Goal: Find specific page/section: Find specific page/section

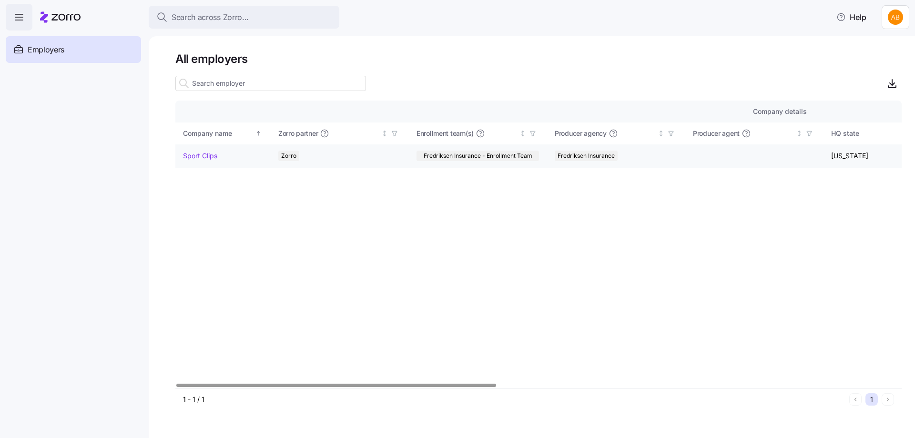
click at [214, 154] on link "Sport Clips" at bounding box center [200, 156] width 34 height 10
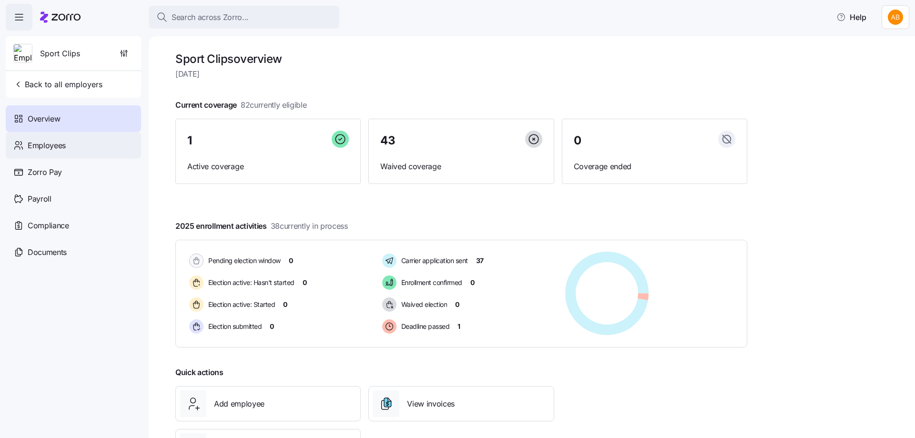
click at [62, 146] on span "Employees" at bounding box center [47, 146] width 38 height 12
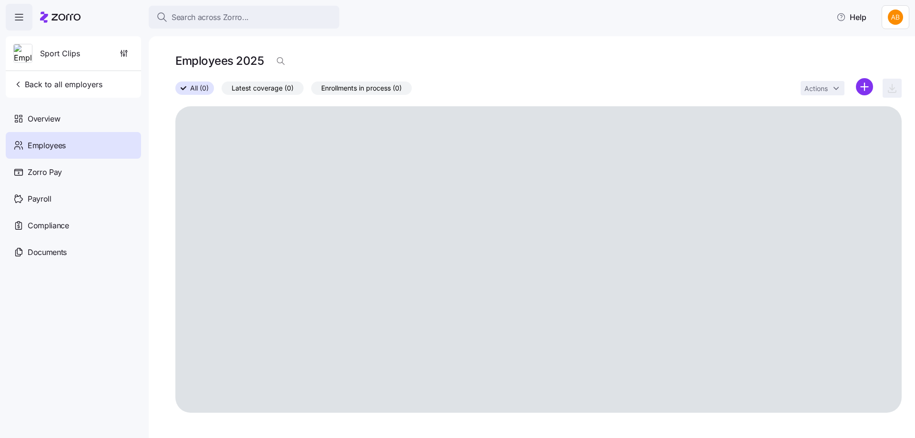
click at [891, 90] on span "button" at bounding box center [892, 88] width 18 height 18
